Goal: Check status: Check status

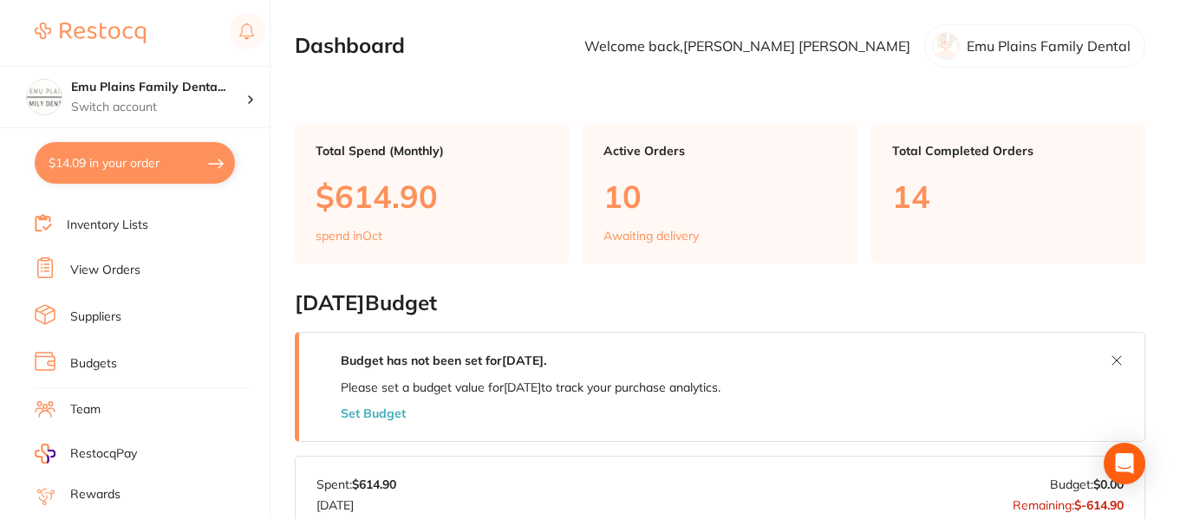
scroll to position [127, 0]
click at [123, 267] on link "View Orders" at bounding box center [105, 269] width 70 height 17
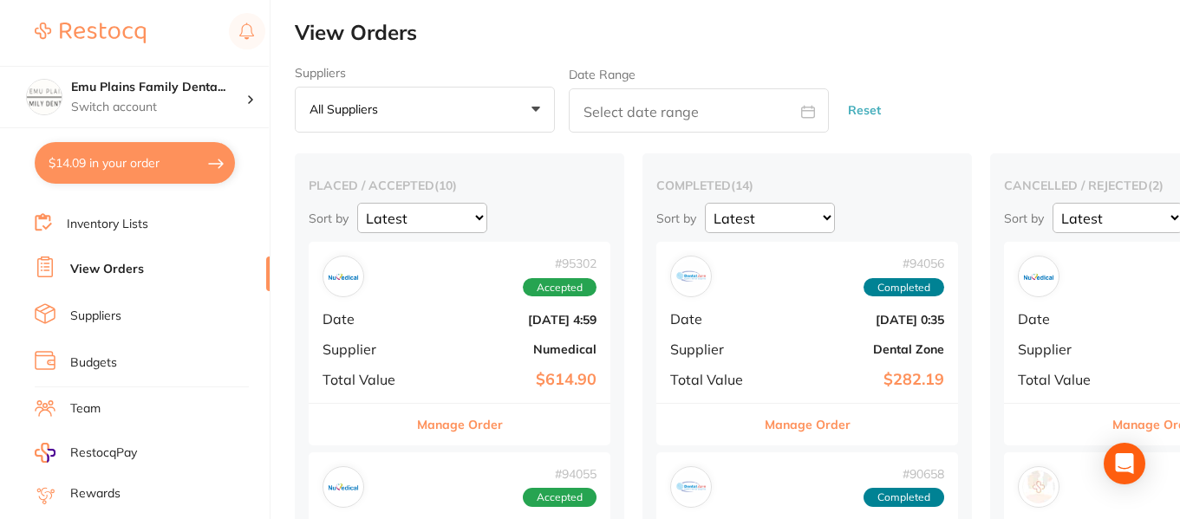
click at [452, 328] on div "# 95302 Accepted Date [DATE] 4:59 Supplier Numedical Total Value $614.90" at bounding box center [460, 322] width 302 height 160
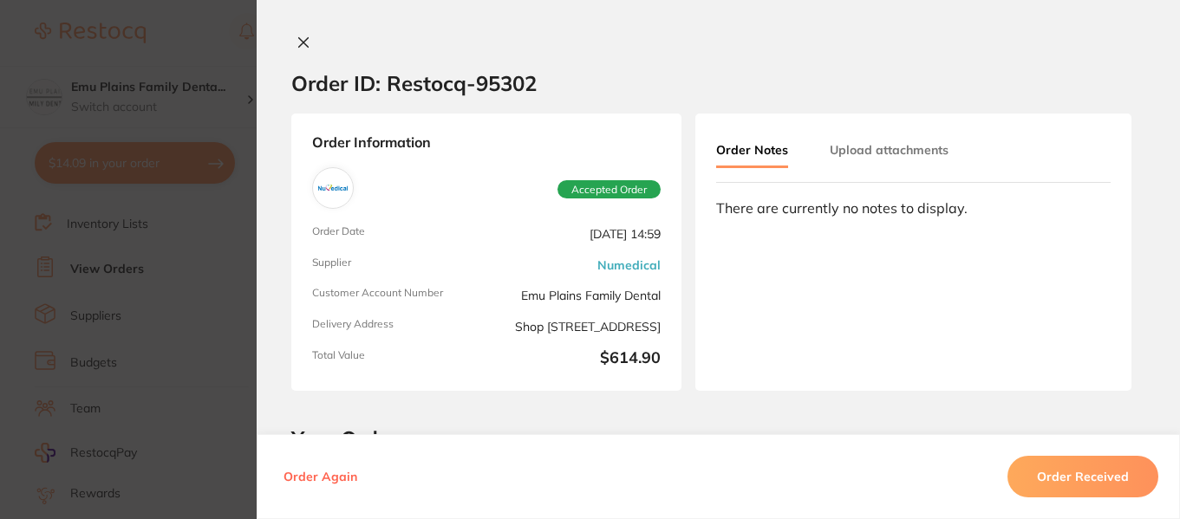
click at [300, 39] on icon at bounding box center [303, 43] width 14 height 14
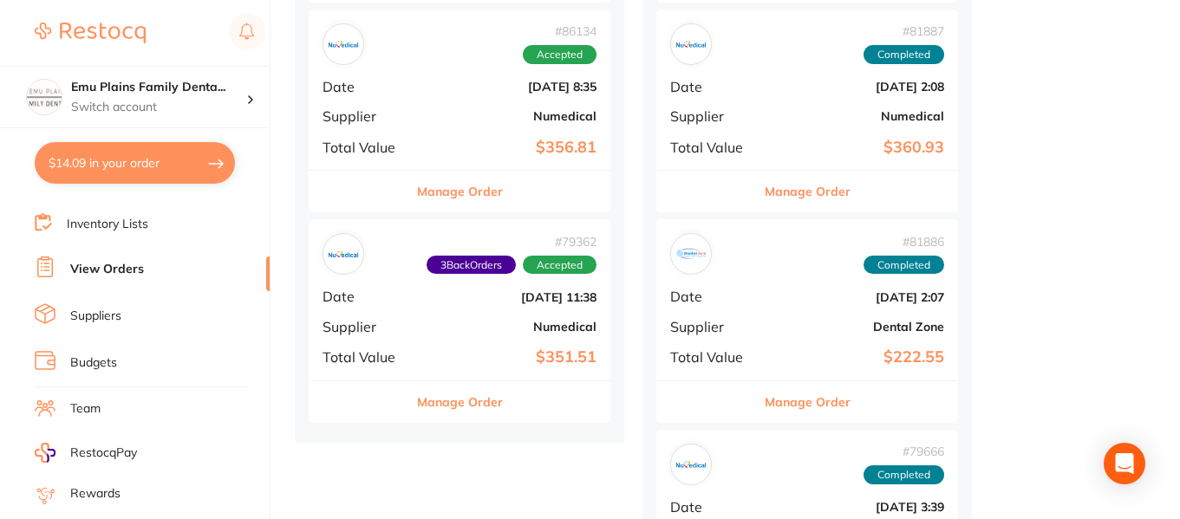
scroll to position [1927, 0]
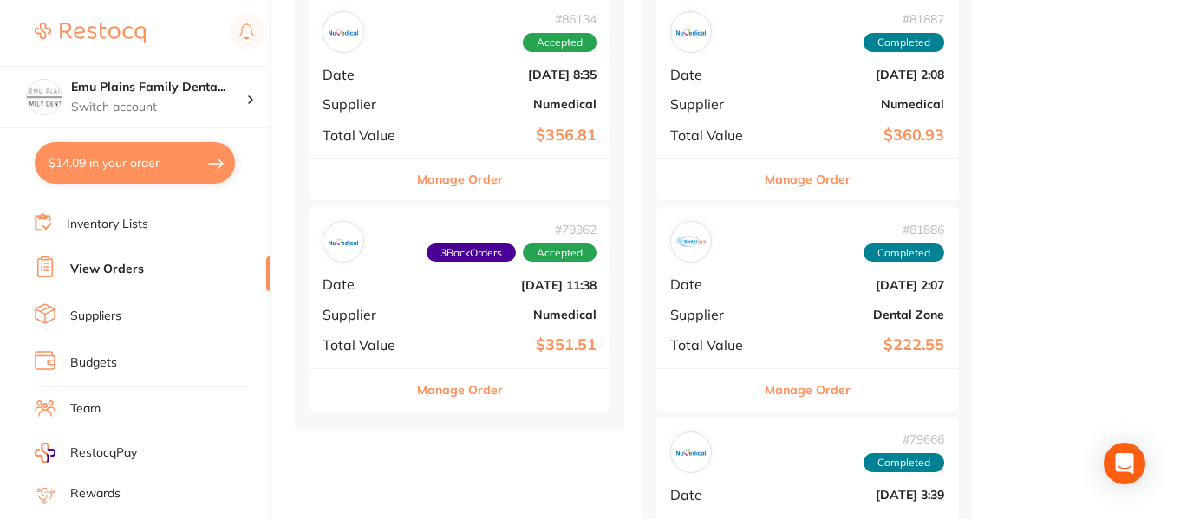
click at [447, 310] on b "Numedical" at bounding box center [509, 315] width 173 height 14
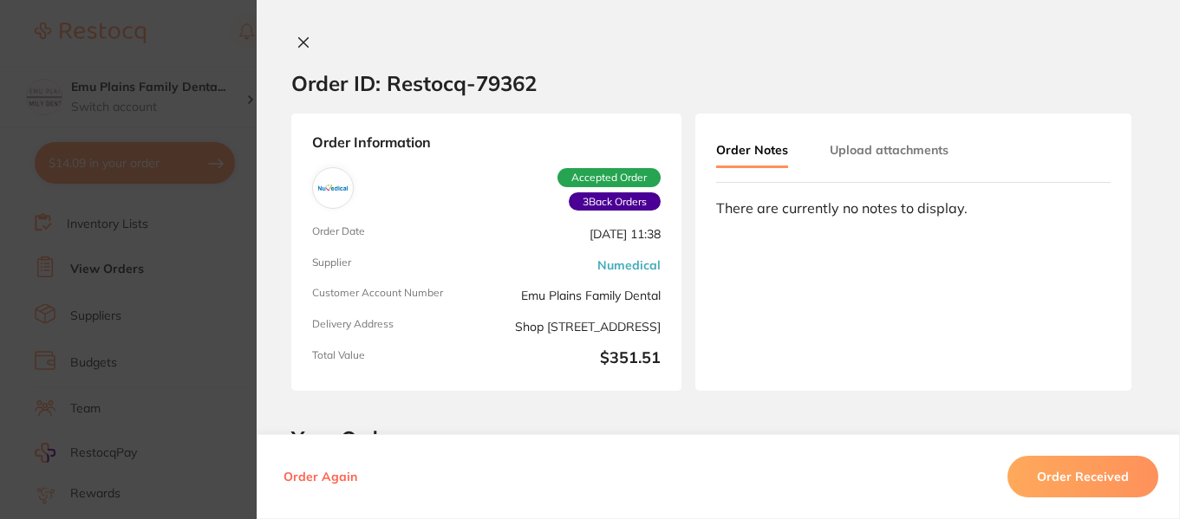
scroll to position [1394, 0]
click at [301, 39] on icon at bounding box center [303, 43] width 14 height 14
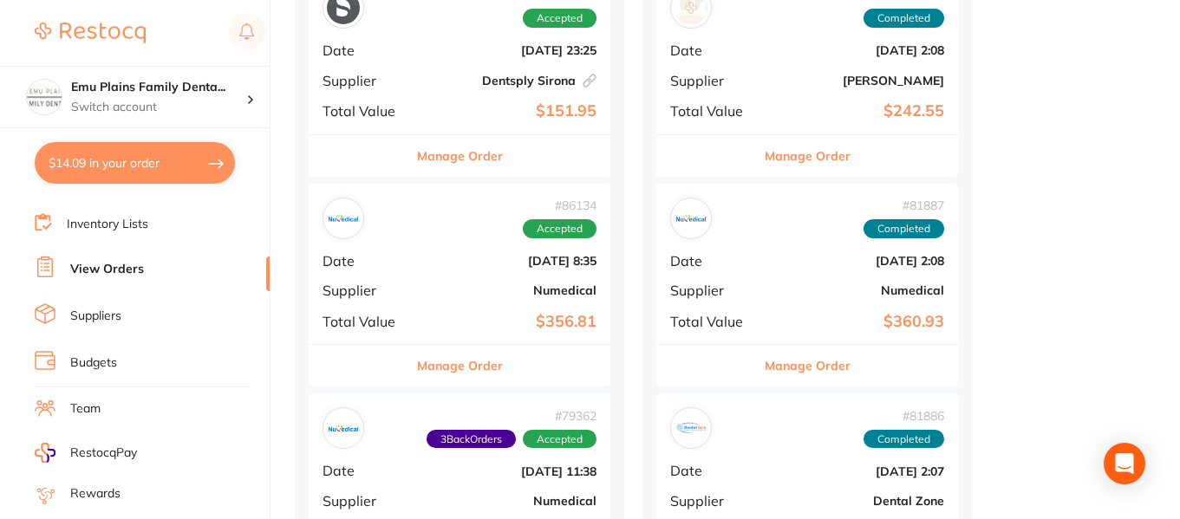
scroll to position [1739, 0]
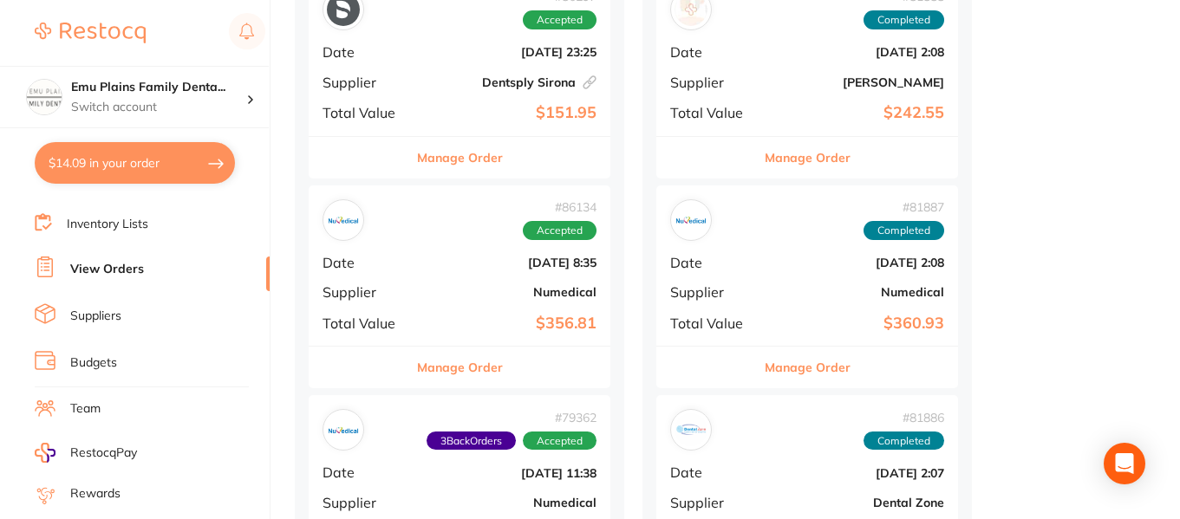
click at [468, 361] on button "Manage Order" at bounding box center [460, 368] width 86 height 42
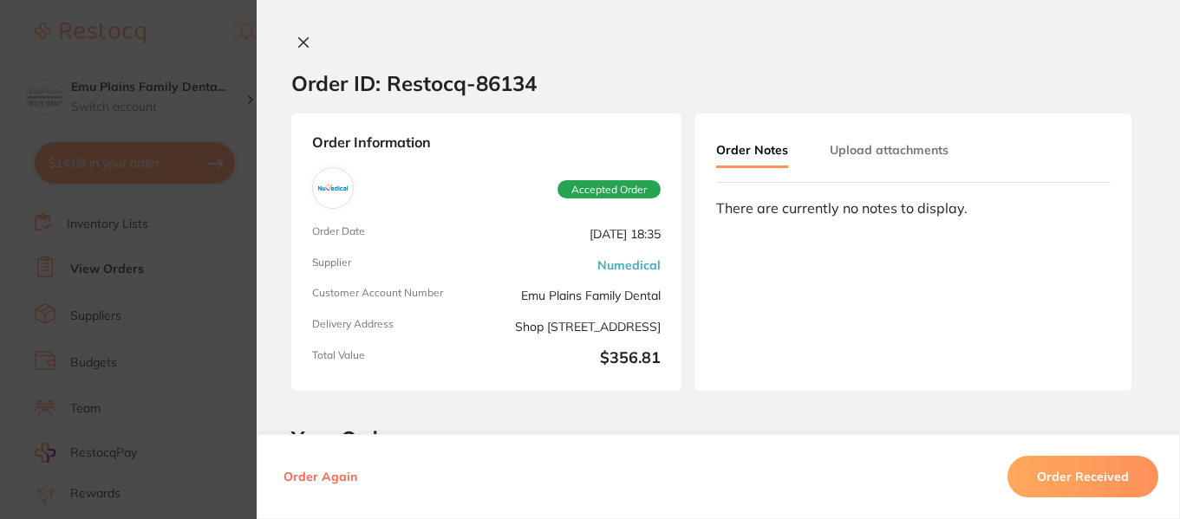
scroll to position [1004, 0]
click at [296, 48] on icon at bounding box center [303, 43] width 14 height 14
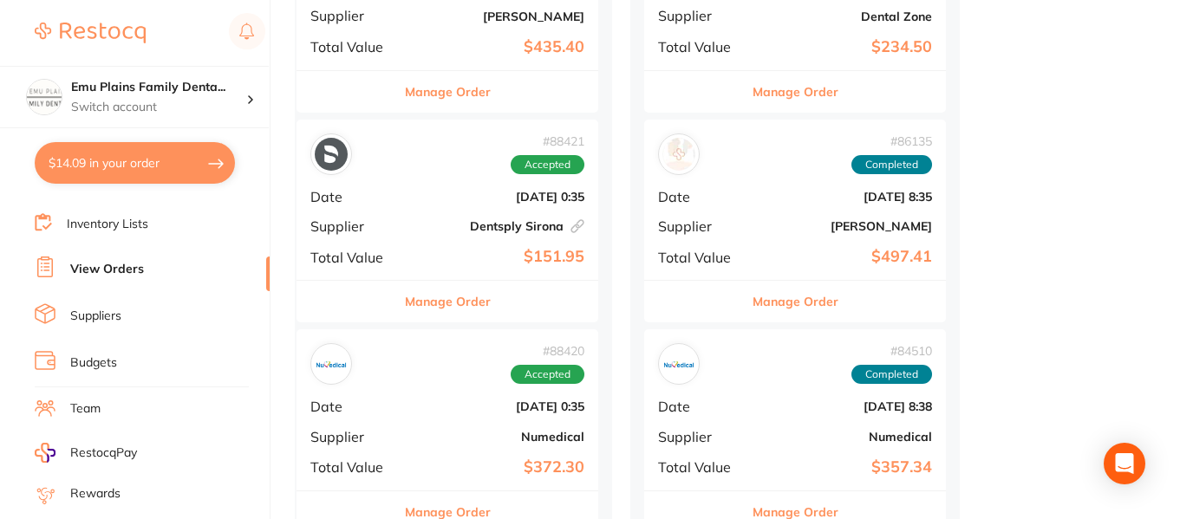
scroll to position [963, 0]
click at [423, 165] on div "# 88421 Accepted" at bounding box center [447, 155] width 274 height 42
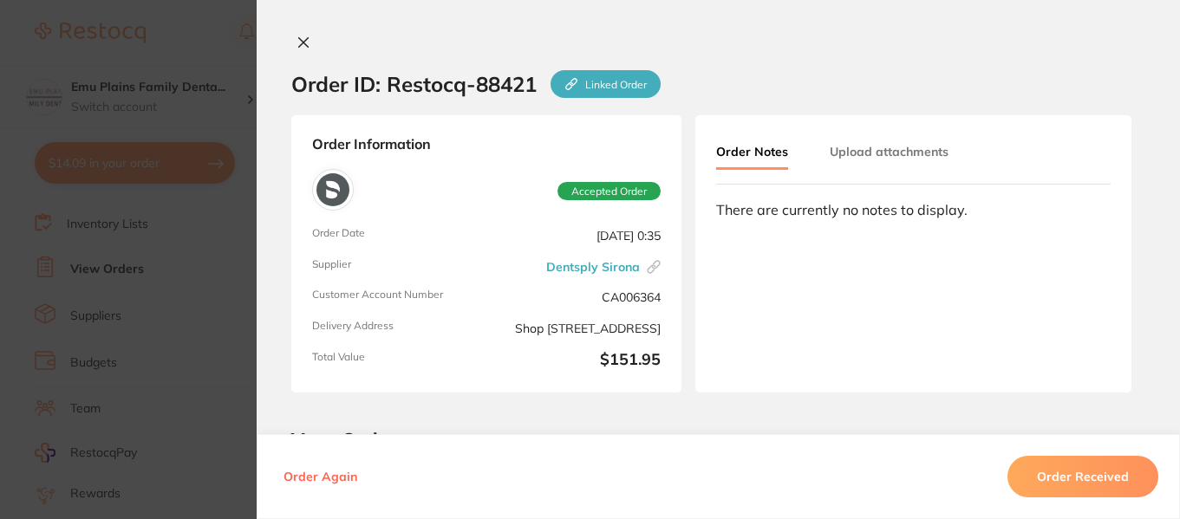
click at [296, 47] on icon at bounding box center [303, 43] width 14 height 14
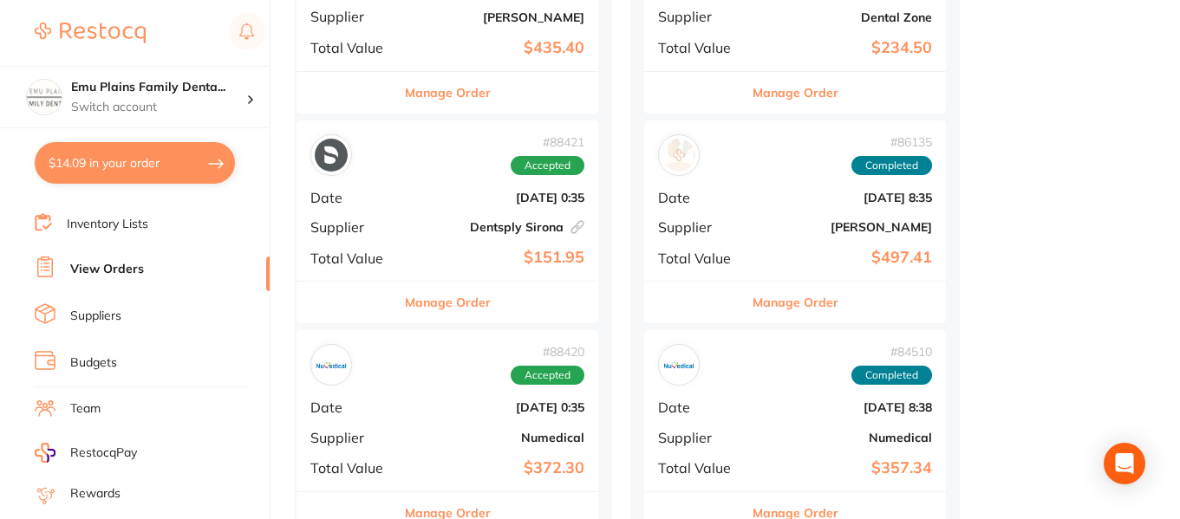
click at [455, 305] on button "Manage Order" at bounding box center [448, 303] width 86 height 42
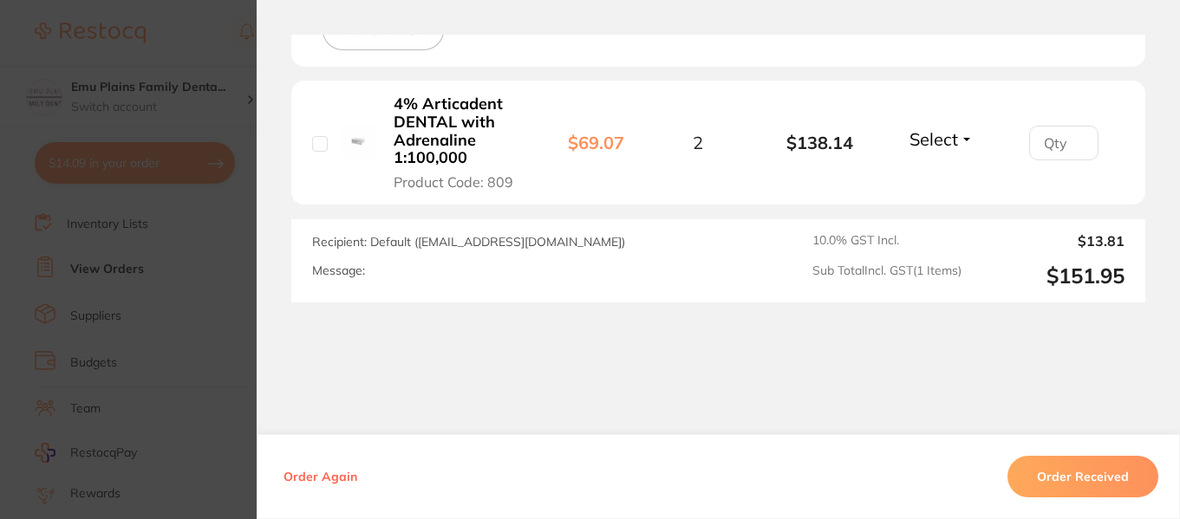
scroll to position [571, 0]
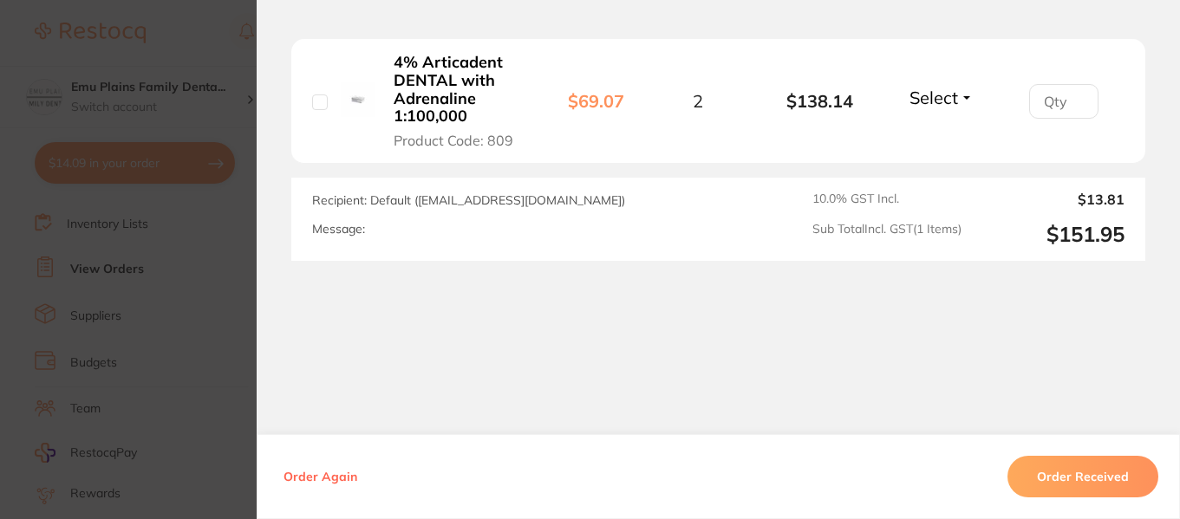
click at [1065, 465] on button "Order Received" at bounding box center [1082, 477] width 151 height 42
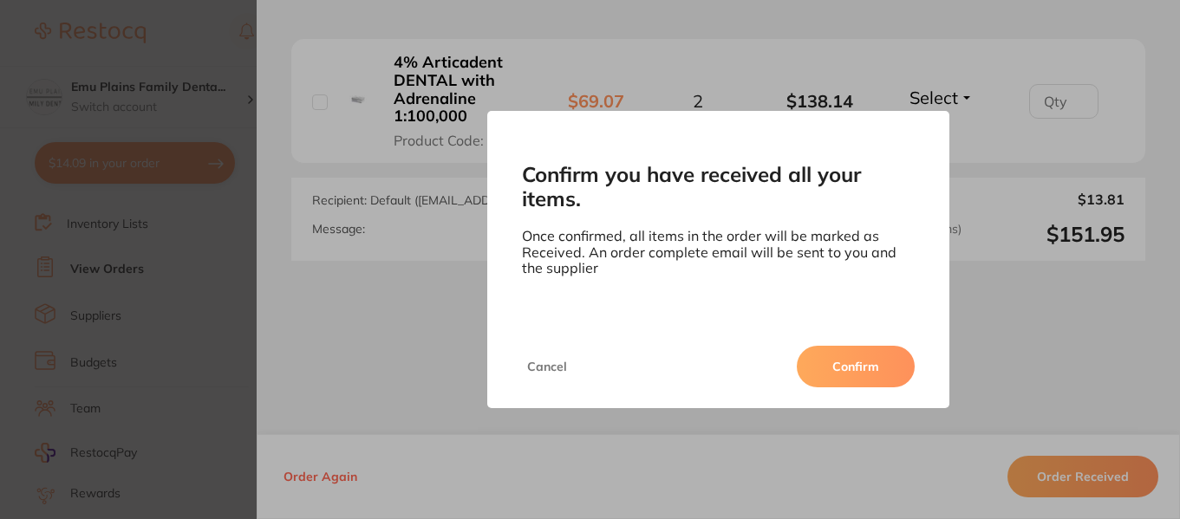
click at [880, 368] on button "Confirm" at bounding box center [855, 367] width 118 height 42
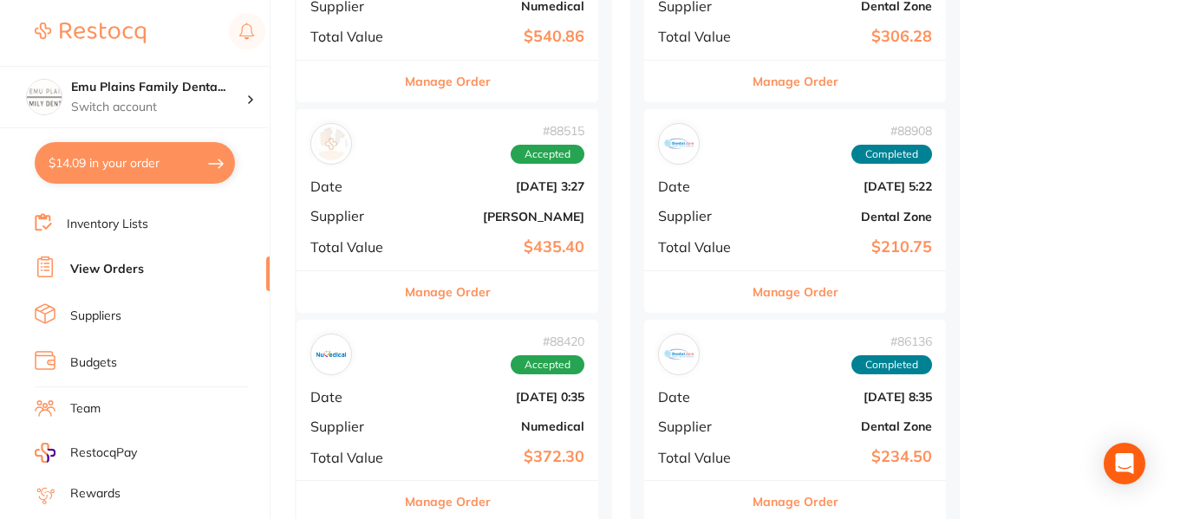
scroll to position [762, 0]
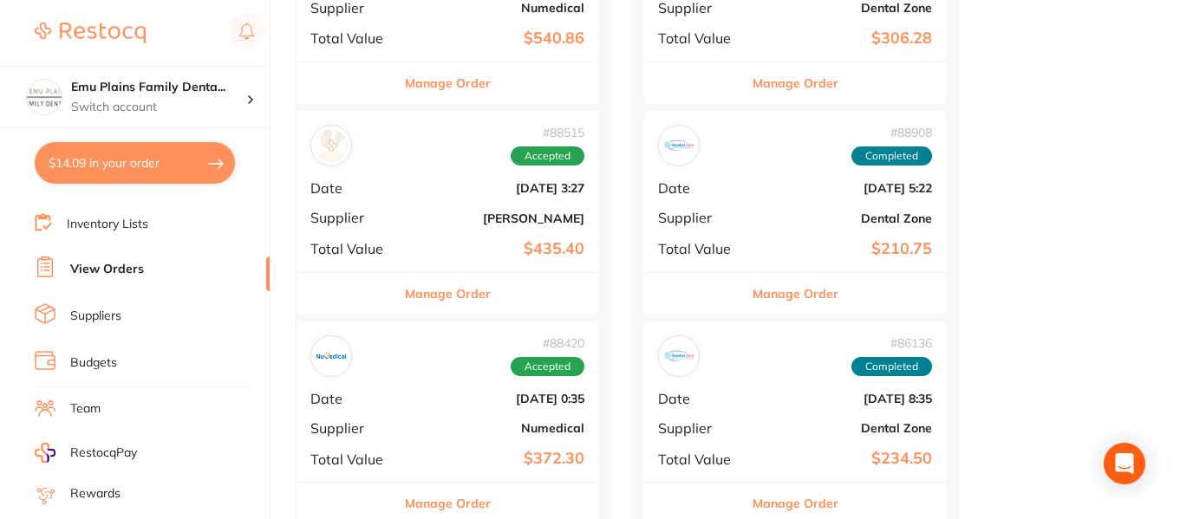
click at [468, 196] on div "# 88515 Accepted Date [DATE] 3:27 Supplier [PERSON_NAME] Total Value $435.40" at bounding box center [447, 191] width 302 height 160
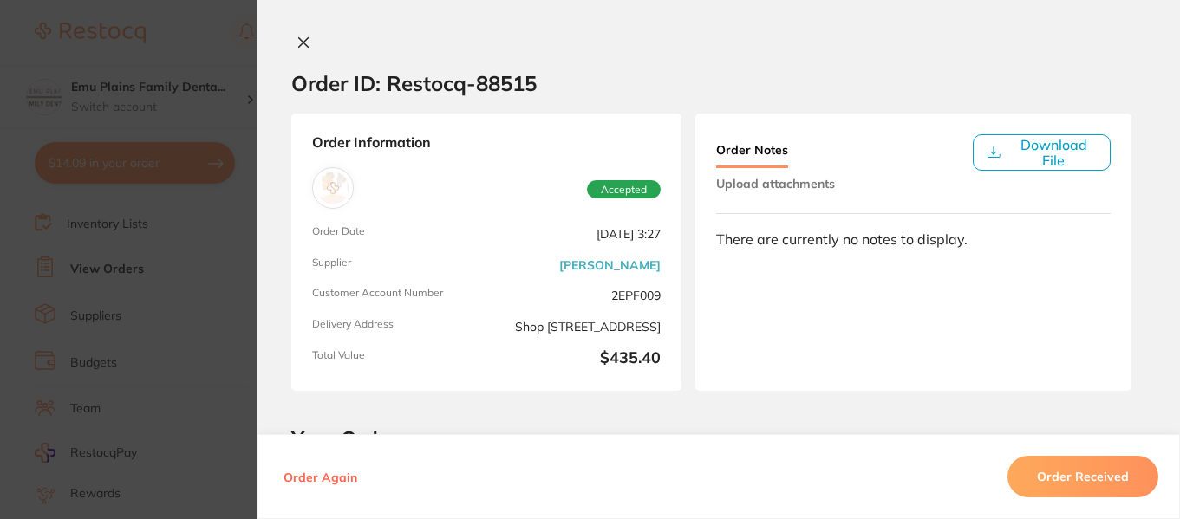
scroll to position [454, 0]
click at [1097, 484] on button "Order Received" at bounding box center [1082, 477] width 151 height 42
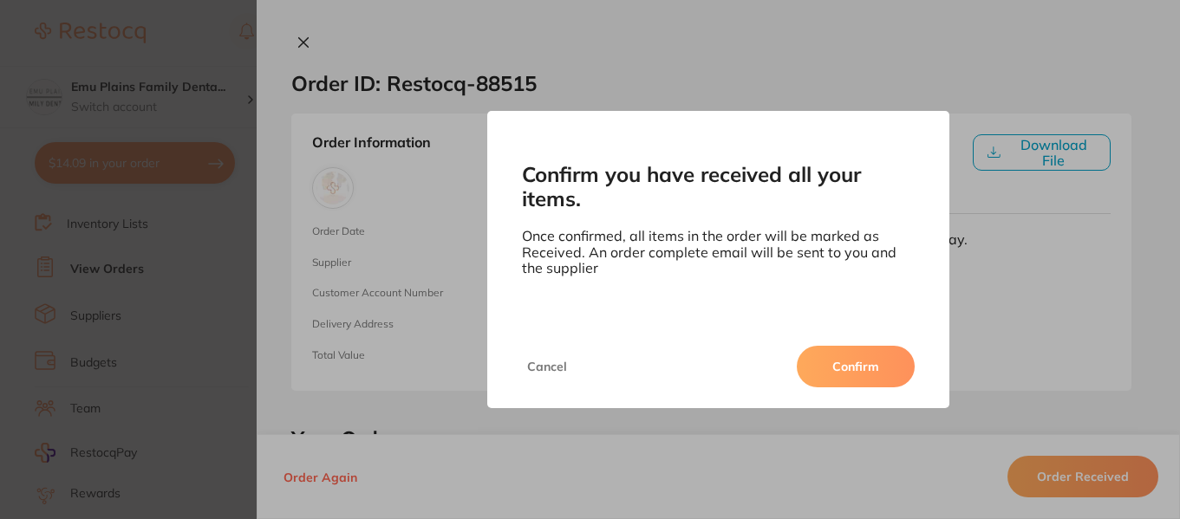
click at [877, 367] on button "Confirm" at bounding box center [855, 367] width 118 height 42
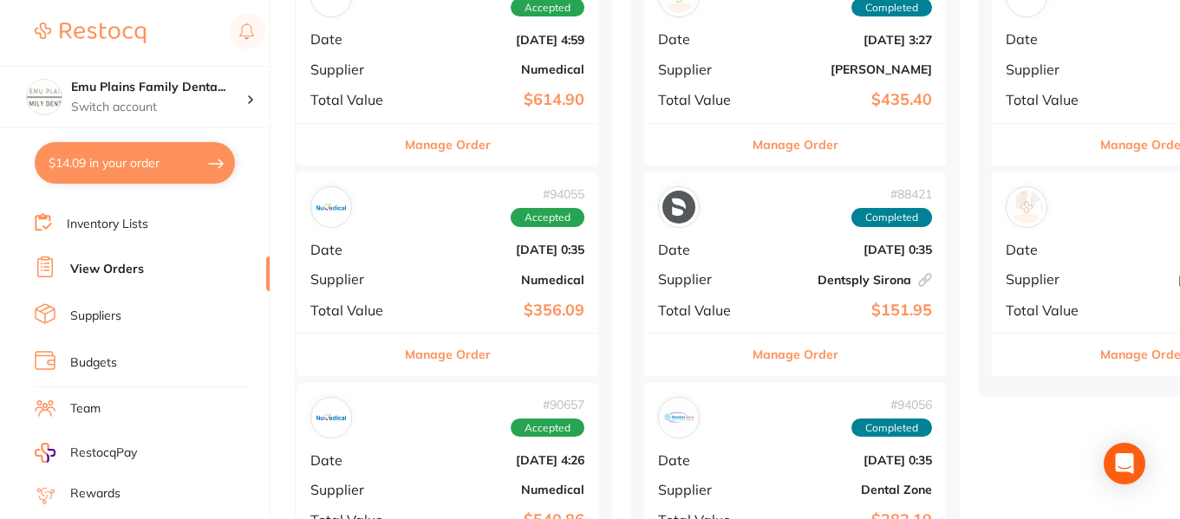
scroll to position [279, 0]
click at [436, 241] on div "# 94055 Accepted Date [DATE] 0:35 Supplier Numedical Total Value $356.09" at bounding box center [447, 253] width 302 height 160
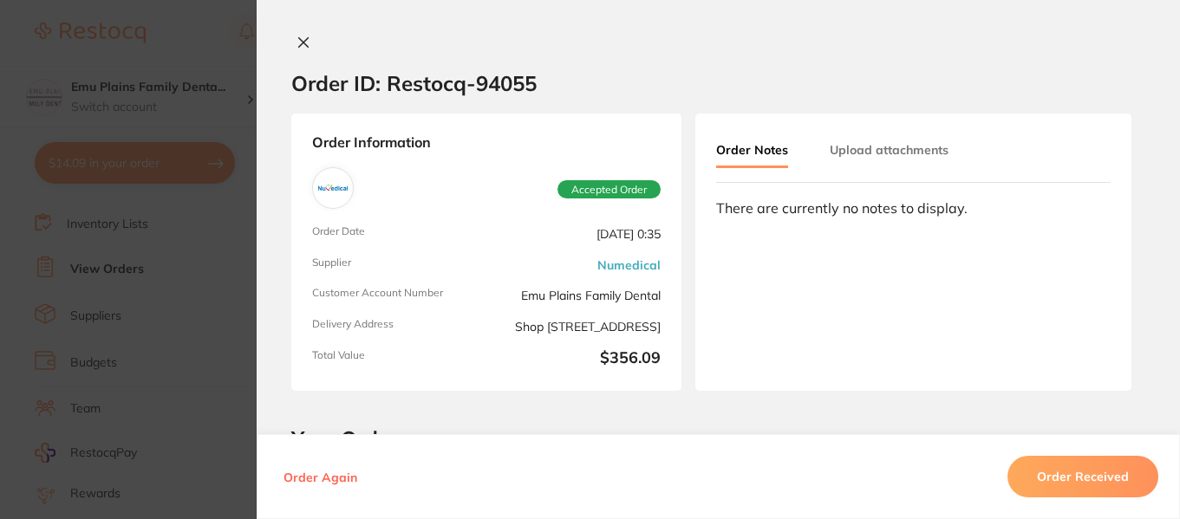
click at [301, 44] on icon at bounding box center [304, 43] width 10 height 10
